Goal: Transaction & Acquisition: Purchase product/service

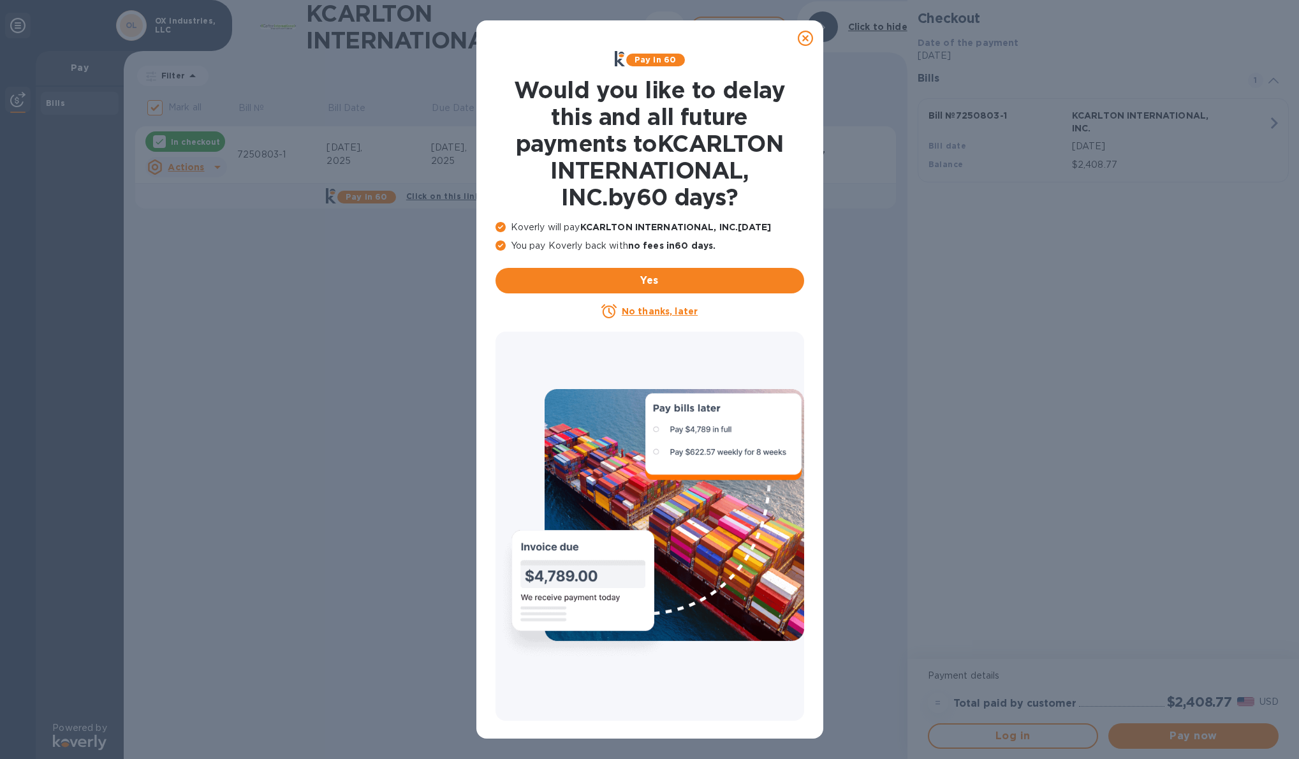
click at [654, 313] on u "No thanks, later" at bounding box center [660, 311] width 76 height 10
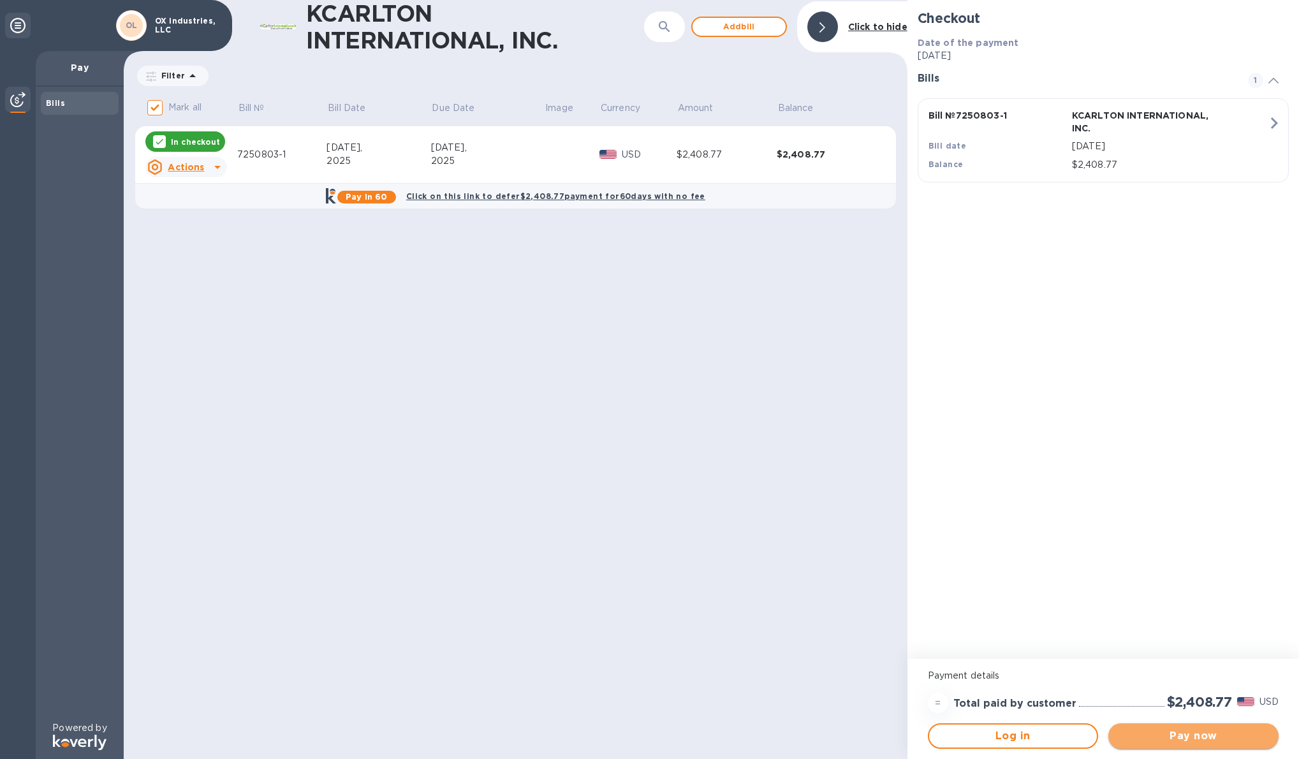
drag, startPoint x: 1205, startPoint y: 740, endPoint x: 1175, endPoint y: 736, distance: 30.9
click at [1205, 740] on span "Pay now" at bounding box center [1193, 735] width 150 height 15
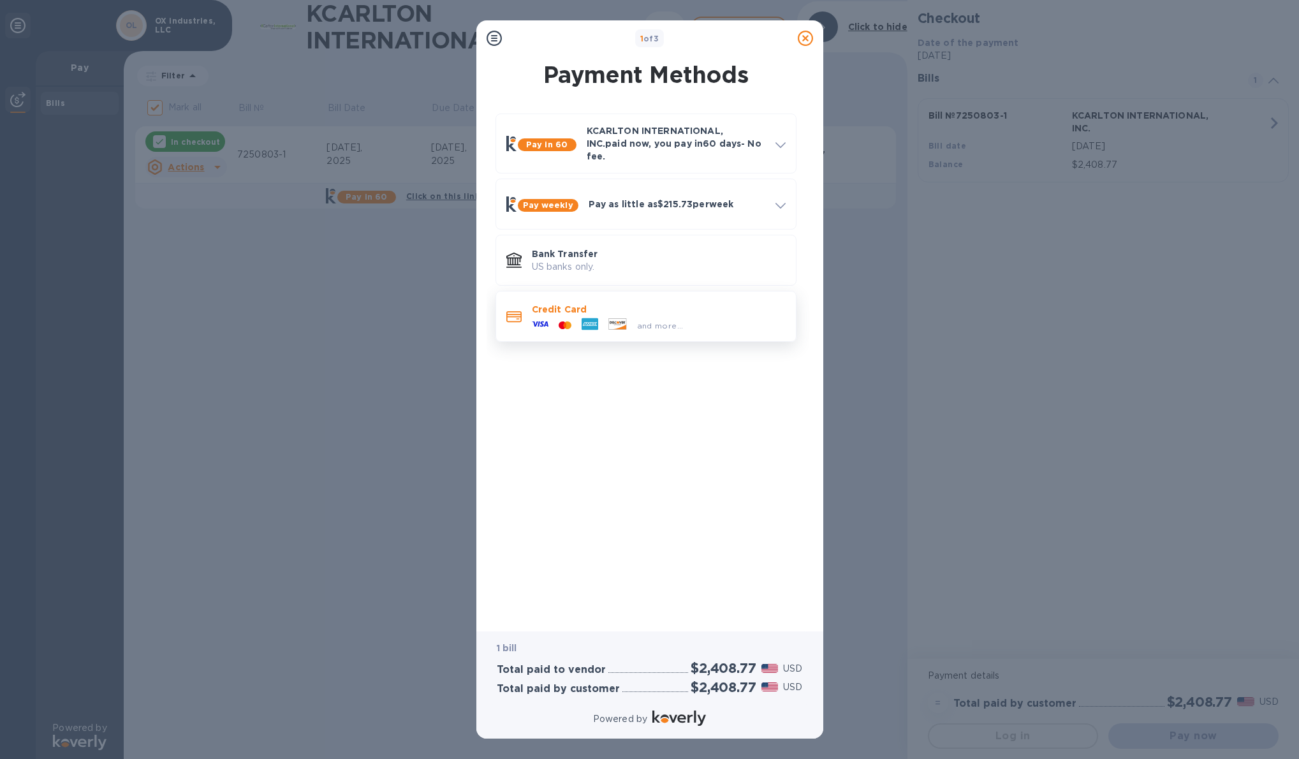
click at [727, 316] on div "and more..." at bounding box center [659, 323] width 254 height 14
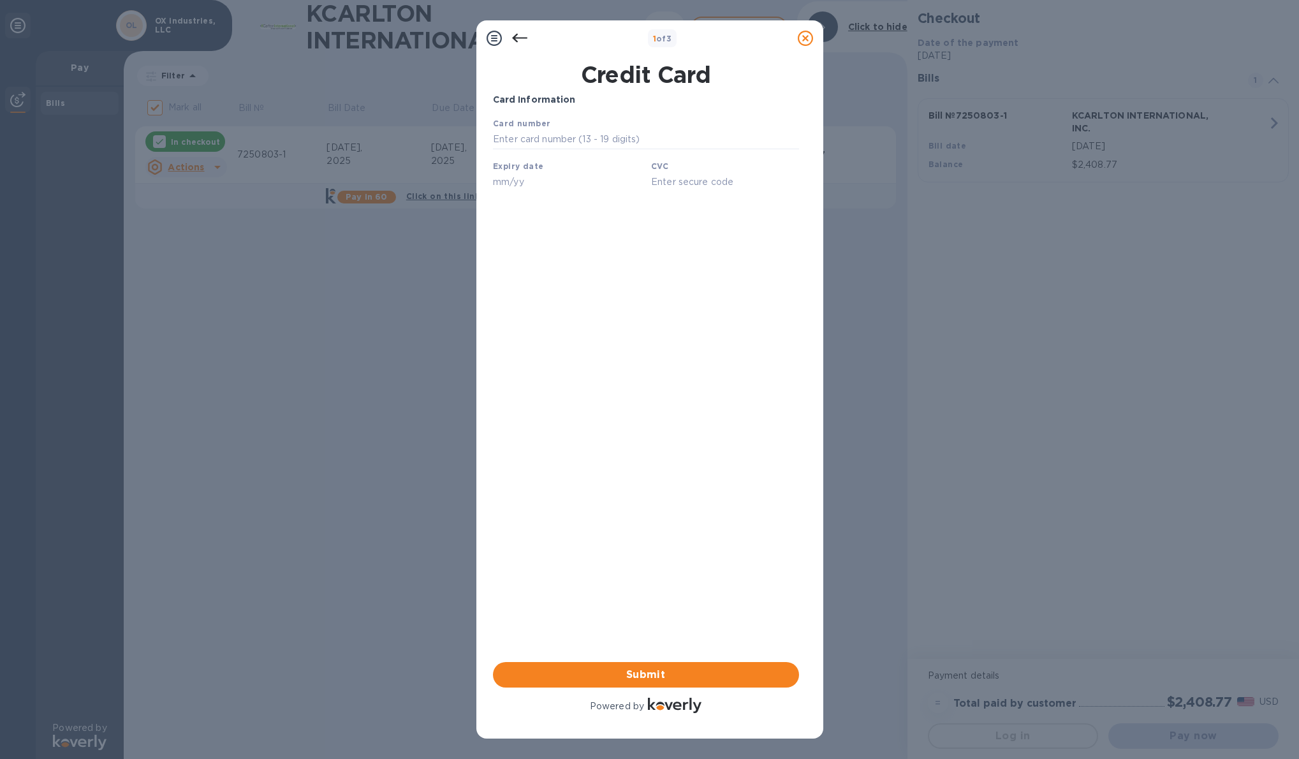
drag, startPoint x: 517, startPoint y: 37, endPoint x: 527, endPoint y: 53, distance: 18.9
click at [517, 37] on icon at bounding box center [519, 38] width 15 height 15
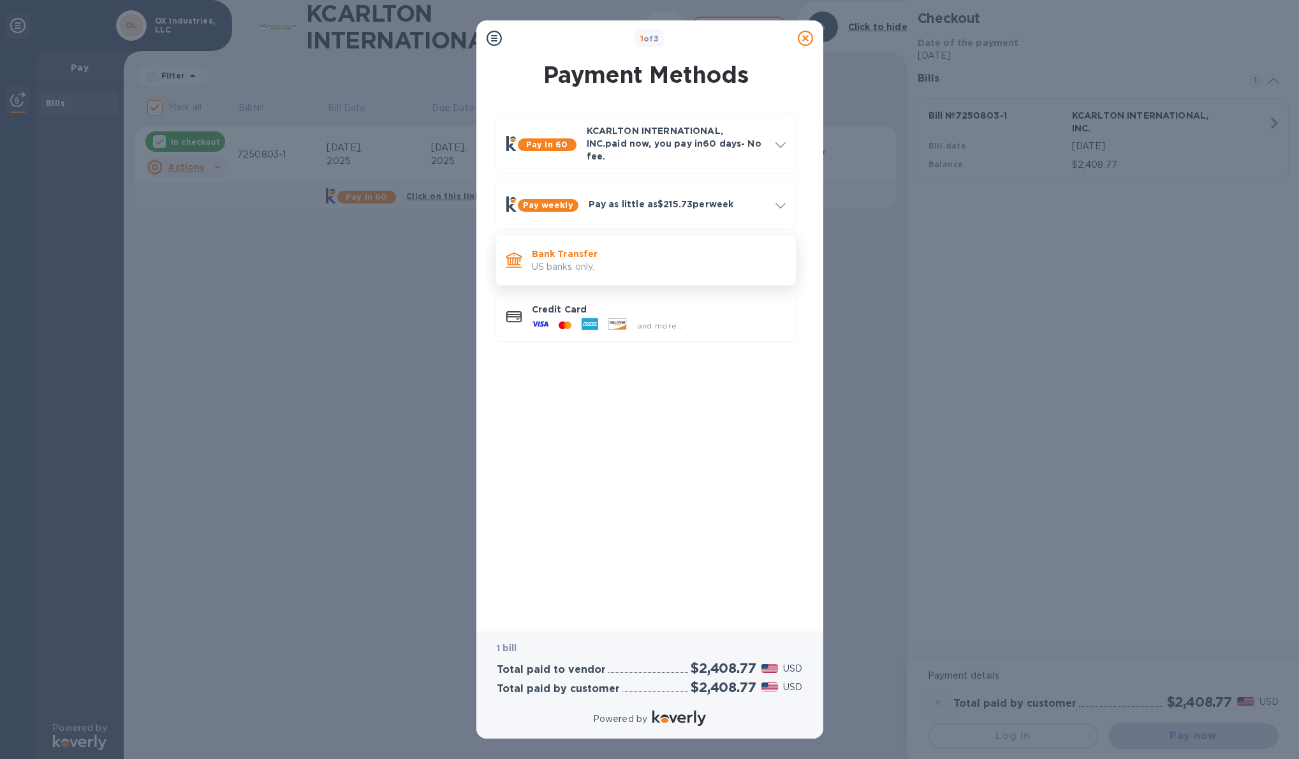
click at [571, 260] on p "US banks only." at bounding box center [659, 266] width 254 height 13
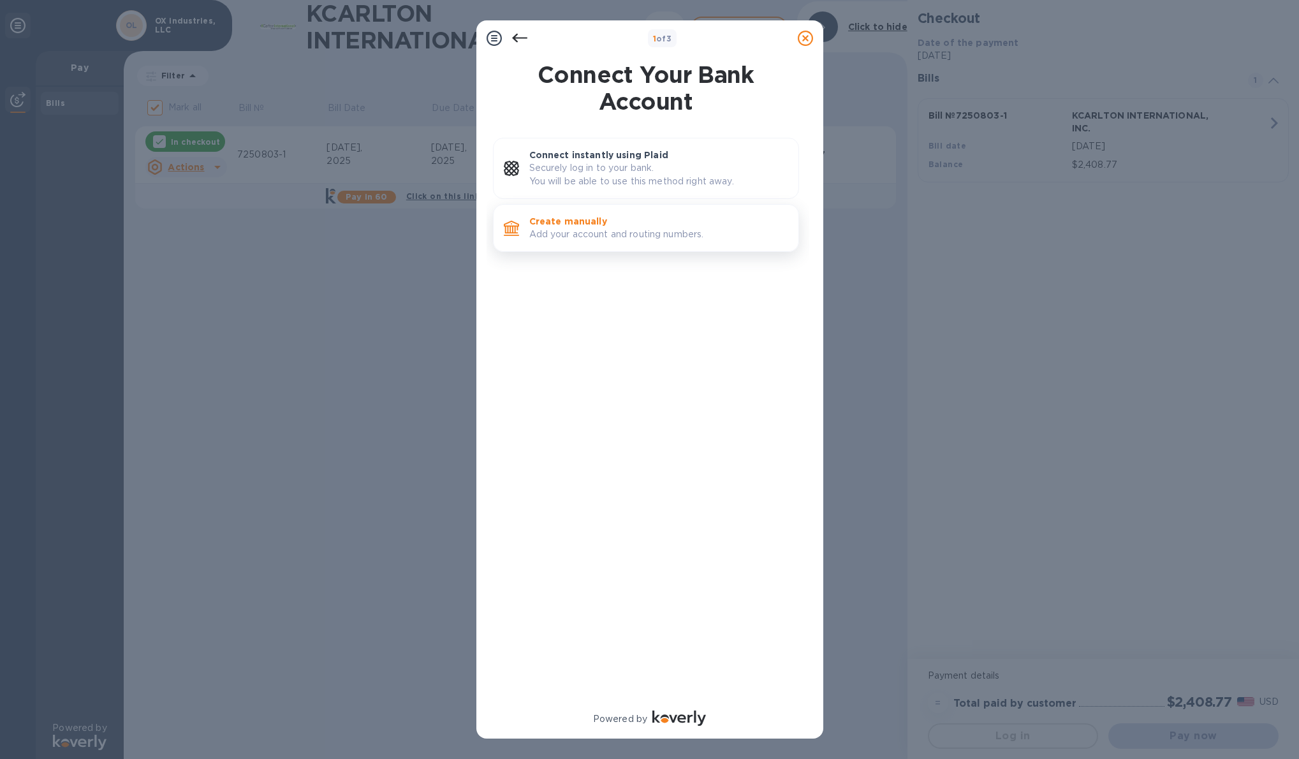
click at [675, 233] on p "Add your account and routing numbers." at bounding box center [658, 234] width 259 height 13
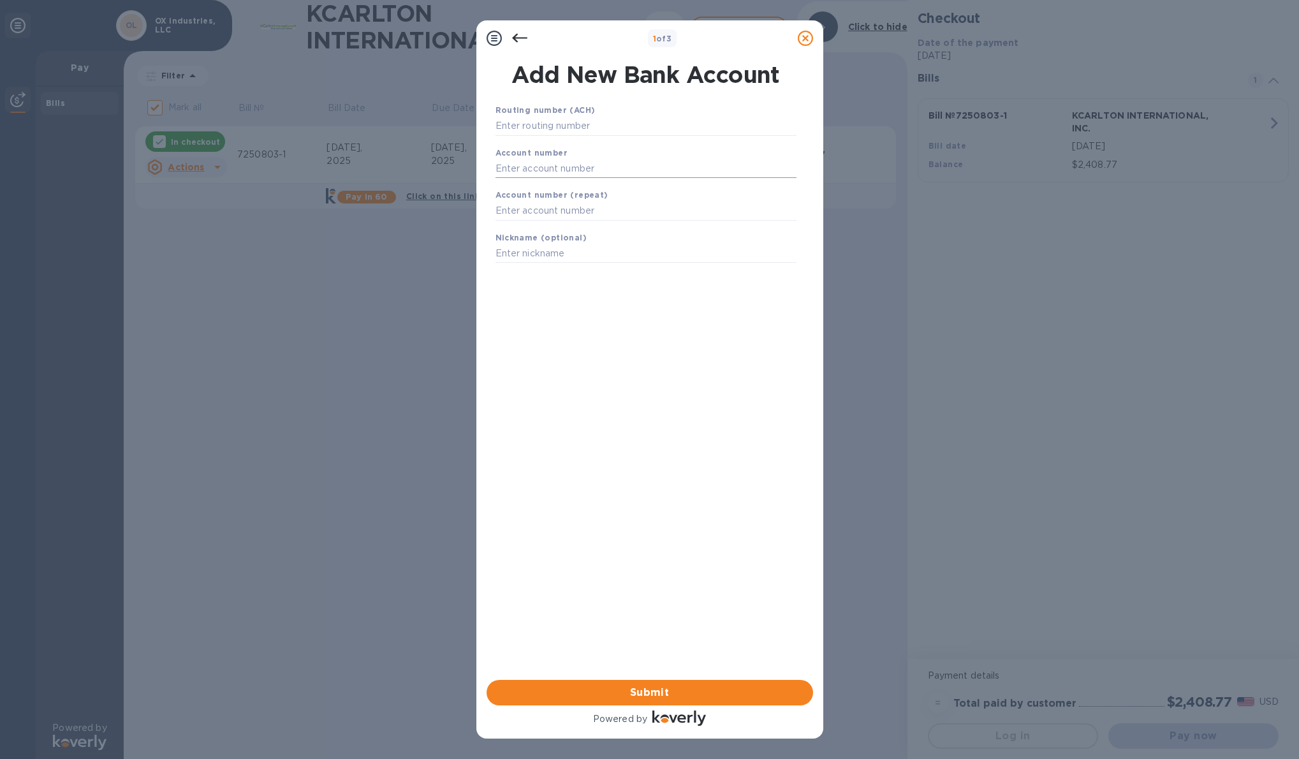
drag, startPoint x: 600, startPoint y: 170, endPoint x: 599, endPoint y: 160, distance: 10.3
click at [599, 170] on input "text" at bounding box center [645, 168] width 301 height 19
click at [600, 141] on div "Account number" at bounding box center [645, 162] width 311 height 43
click at [600, 128] on input "text" at bounding box center [645, 126] width 301 height 19
paste input "065000090"
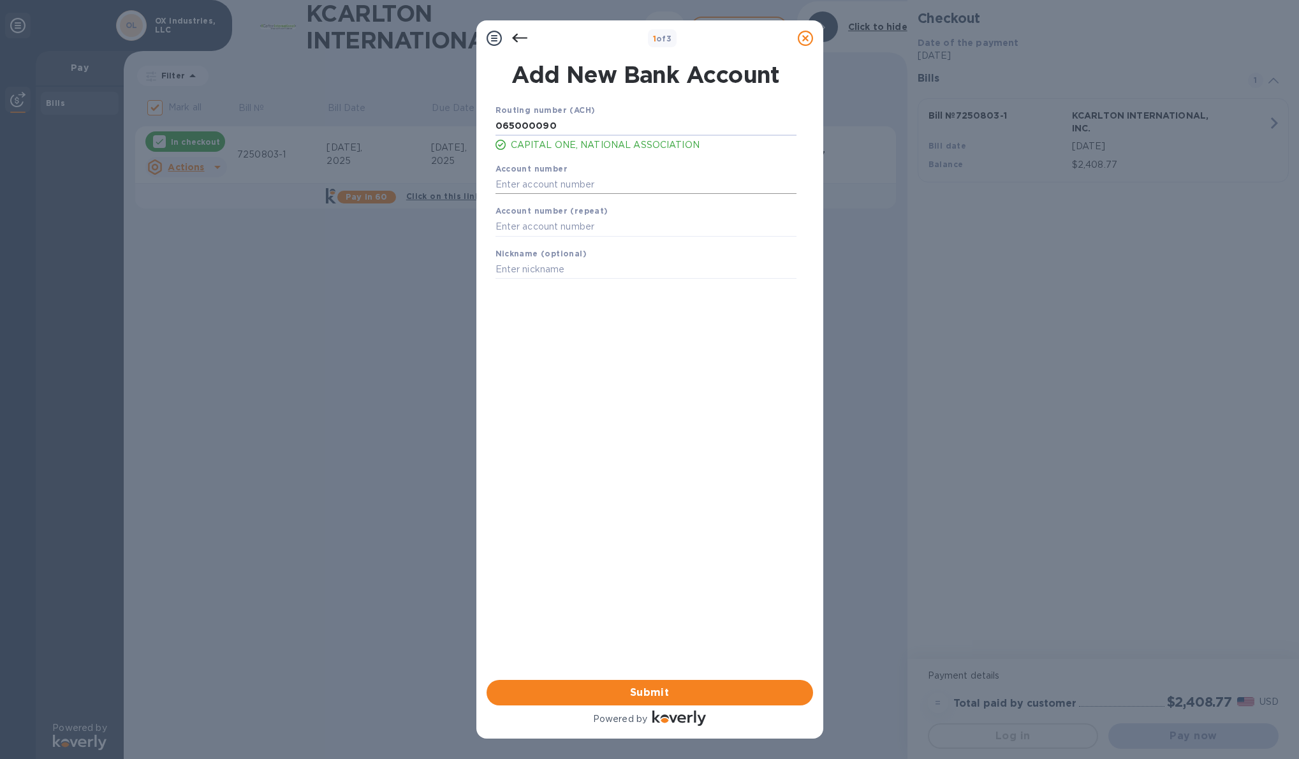
type input "065000090"
click at [541, 184] on input "text" at bounding box center [645, 184] width 301 height 19
paste input "3316962856"
type input "3316962856"
drag, startPoint x: 572, startPoint y: 224, endPoint x: 581, endPoint y: 243, distance: 21.1
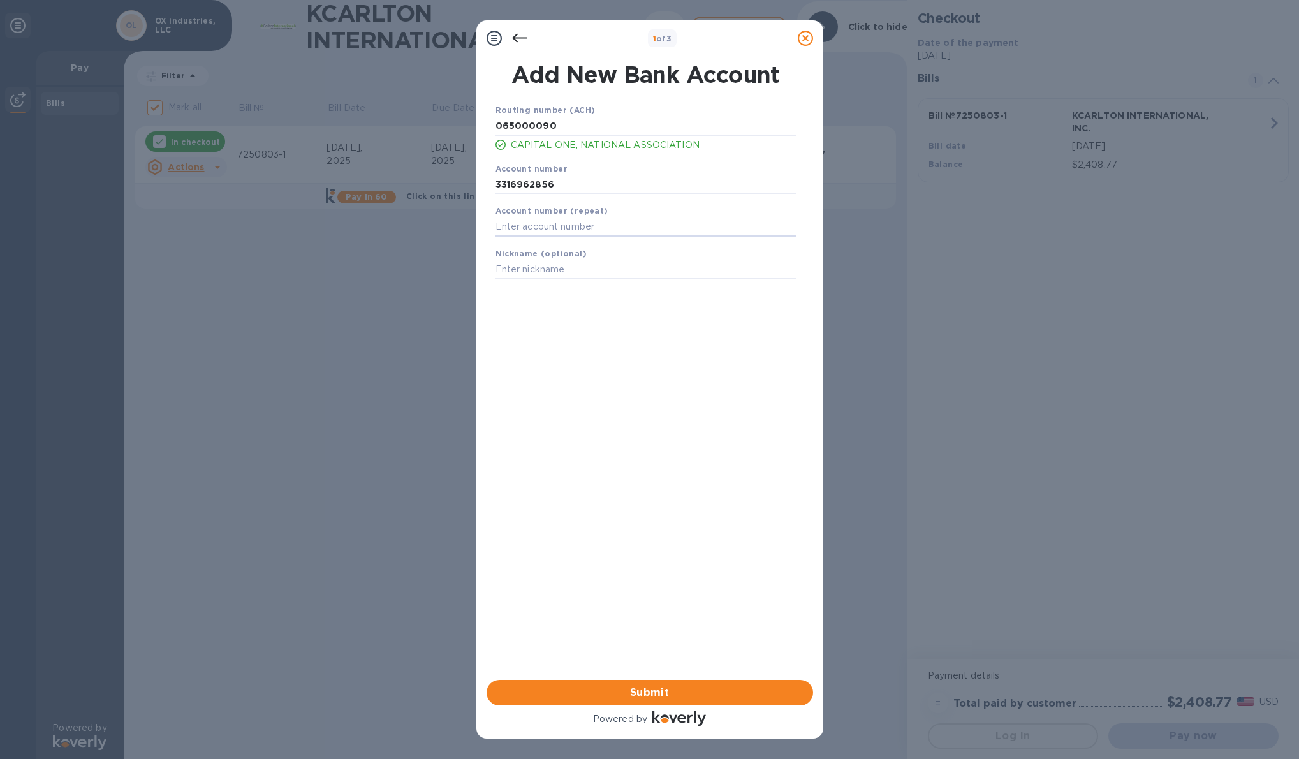
click at [572, 224] on input "text" at bounding box center [645, 226] width 301 height 19
paste input "3316962856"
type input "3316962856"
click at [681, 687] on span "Submit" at bounding box center [650, 692] width 306 height 15
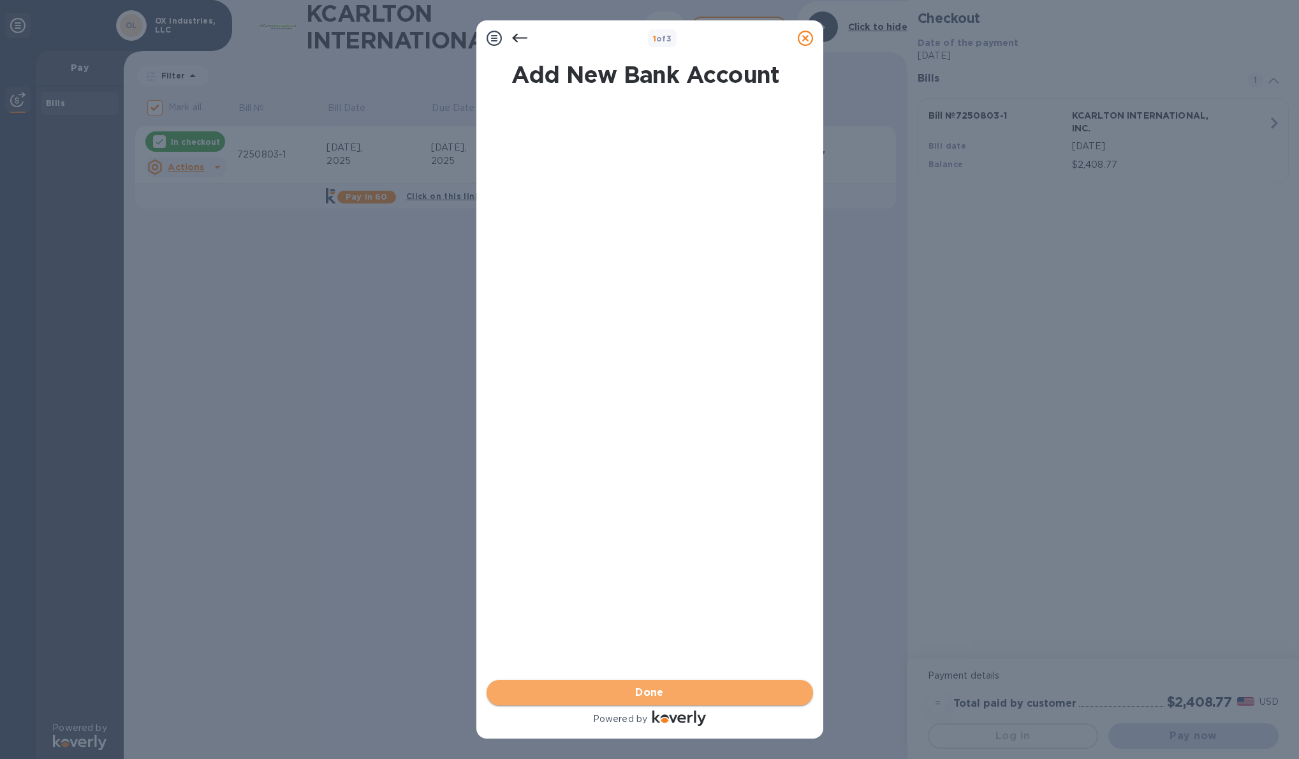
drag, startPoint x: 678, startPoint y: 687, endPoint x: 669, endPoint y: 687, distance: 8.3
click at [678, 687] on span "Done" at bounding box center [650, 692] width 306 height 15
click at [650, 688] on span "Done" at bounding box center [650, 692] width 306 height 15
